Goal: Information Seeking & Learning: Understand process/instructions

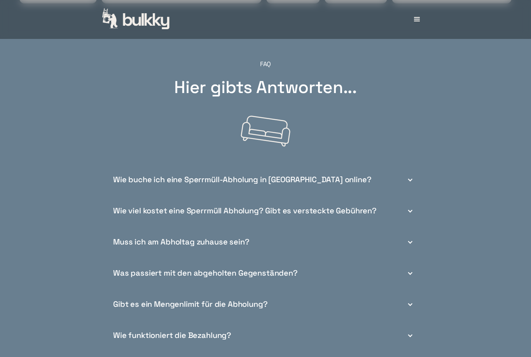
scroll to position [2724, 0]
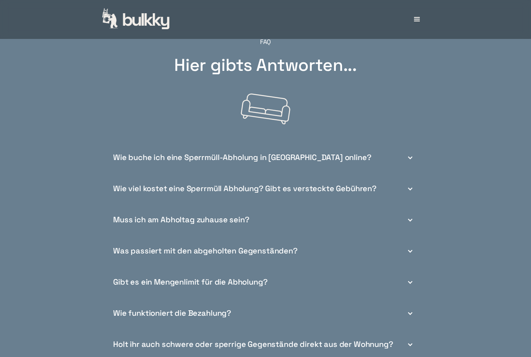
click at [120, 162] on div "Wie buche ich eine Sperrmüll-Abholung in [GEOGRAPHIC_DATA] online?" at bounding box center [242, 158] width 258 height 8
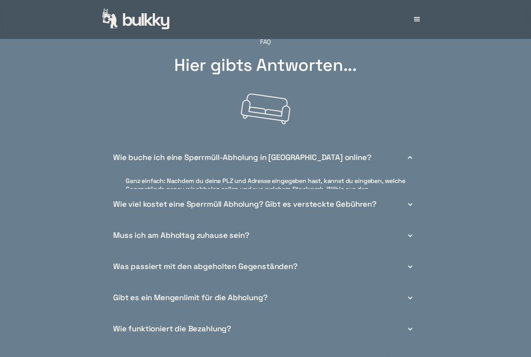
click at [131, 161] on div "Wie buche ich eine Sperrmüll-Abholung in [GEOGRAPHIC_DATA] online?" at bounding box center [242, 157] width 258 height 8
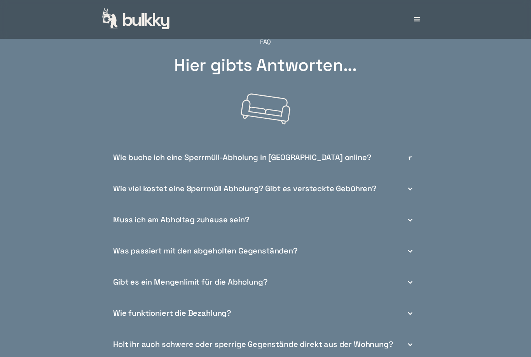
click at [130, 161] on div "Wie buche ich eine Sperrmüll-Abholung in [GEOGRAPHIC_DATA] online?" at bounding box center [242, 157] width 258 height 8
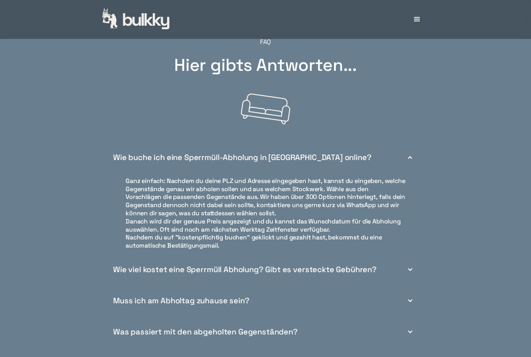
click at [132, 173] on div "Wie buche ich eine Sperrmüll-Abholung in [GEOGRAPHIC_DATA] online?" at bounding box center [265, 157] width 311 height 31
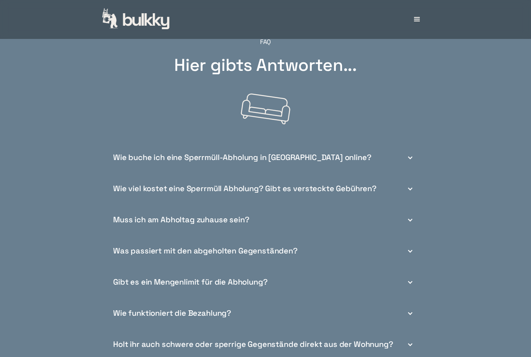
click at [140, 193] on div "Wie viel kostet eine Sperrmüll Abholung? Gibt es versteckte Gebühren?" at bounding box center [245, 188] width 264 height 8
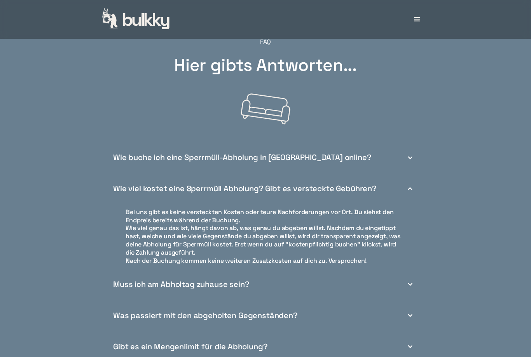
click at [140, 193] on div "Wie viel kostet eine Sperrmüll Abholung? Gibt es versteckte Gebühren?" at bounding box center [245, 188] width 264 height 8
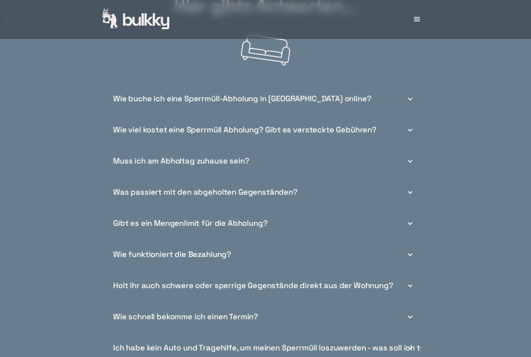
scroll to position [2790, 0]
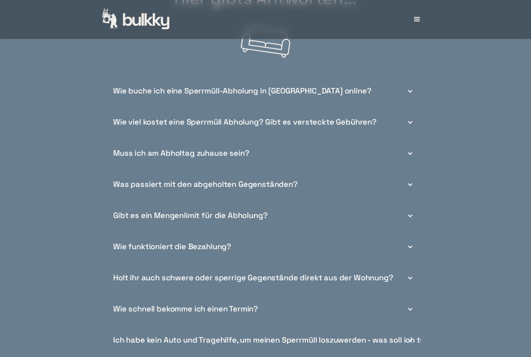
click at [136, 189] on div "Was passiert mit den abgeholten Gegenständen?" at bounding box center [205, 184] width 185 height 8
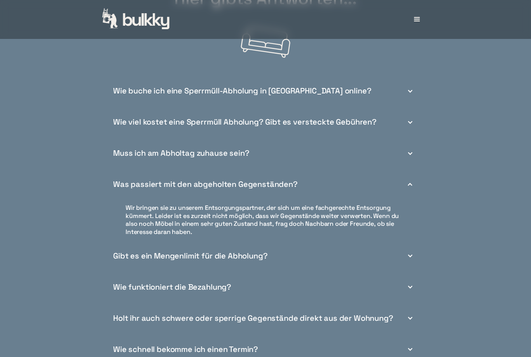
click at [137, 188] on div "Was passiert mit den abgeholten Gegenständen?" at bounding box center [205, 184] width 185 height 8
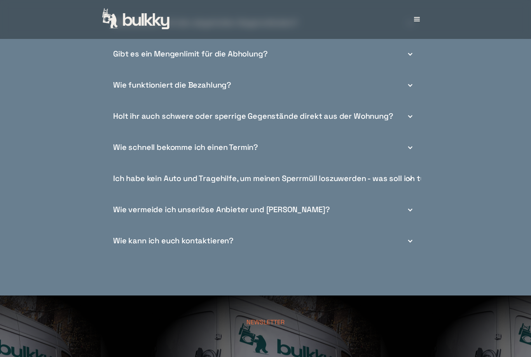
click at [120, 163] on div "Wie schnell bekomme ich einen Termin?" at bounding box center [265, 147] width 311 height 31
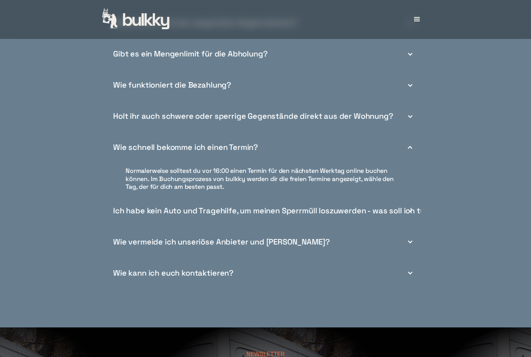
click at [116, 151] on div "Wie schnell bekomme ich einen Termin?" at bounding box center [185, 147] width 145 height 8
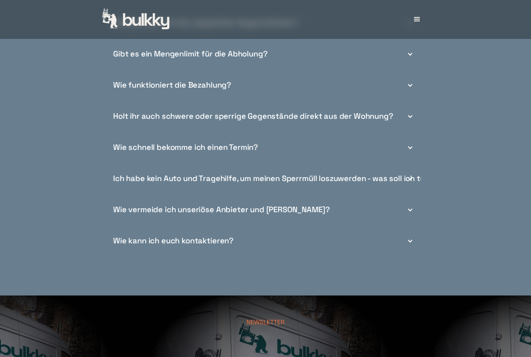
click at [136, 182] on div "Ich habe kein Auto und Tragehilfe, um meinen Sperrmüll loszuwerden - was soll i…" at bounding box center [273, 178] width 321 height 8
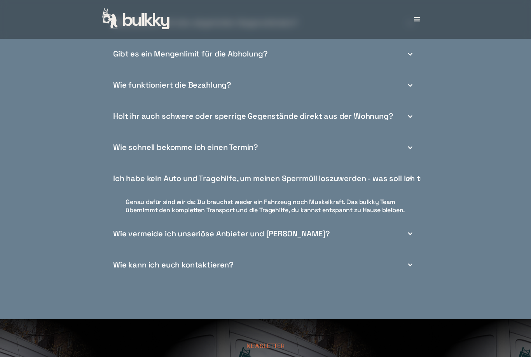
click at [135, 182] on div "Ich habe kein Auto und Tragehilfe, um meinen Sperrmüll loszuwerden - was soll i…" at bounding box center [273, 178] width 321 height 8
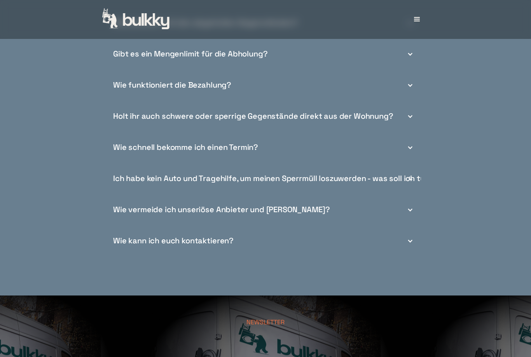
click at [142, 214] on div "Wie vermeide ich unseriöse Anbieter und [PERSON_NAME]?" at bounding box center [221, 209] width 217 height 8
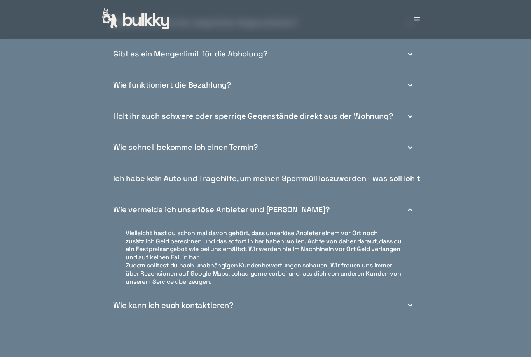
click at [142, 214] on div "Wie vermeide ich unseriöse Anbieter und [PERSON_NAME]?" at bounding box center [221, 209] width 217 height 8
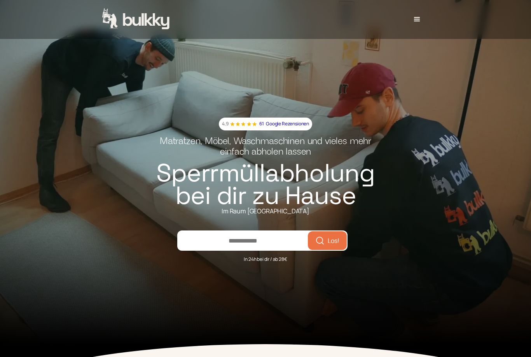
scroll to position [0, 0]
